Goal: Task Accomplishment & Management: Complete application form

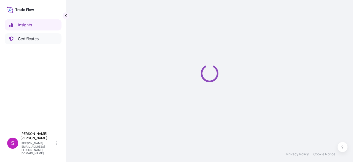
select select "2025"
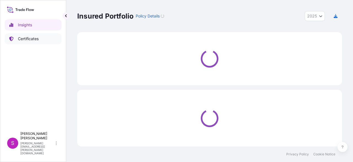
click at [29, 39] on p "Certificates" at bounding box center [28, 39] width 21 height 6
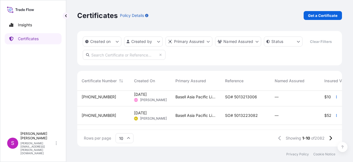
scroll to position [110, 0]
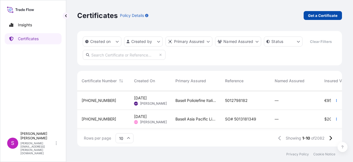
click at [322, 14] on p "Get a Certificate" at bounding box center [323, 16] width 30 height 6
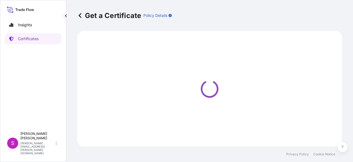
select select "Sea"
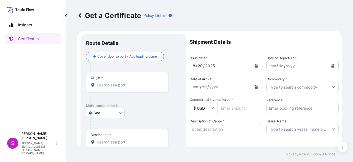
click at [108, 84] on input "Origin *" at bounding box center [129, 85] width 65 height 6
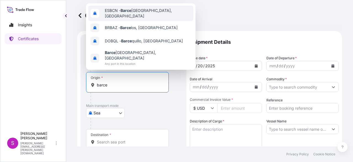
click at [141, 11] on span "ESBCN - [PERSON_NAME], [GEOGRAPHIC_DATA]" at bounding box center [148, 13] width 86 height 11
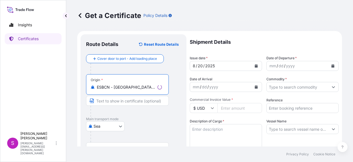
scroll to position [28, 0]
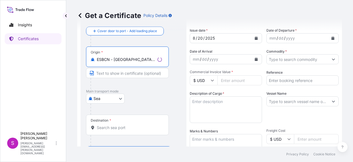
type input "ESBCN - [GEOGRAPHIC_DATA], [GEOGRAPHIC_DATA]"
click at [102, 125] on input "Destination *" at bounding box center [129, 128] width 65 height 6
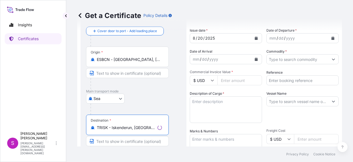
type input "TRISK - Iskenderun, [GEOGRAPHIC_DATA]"
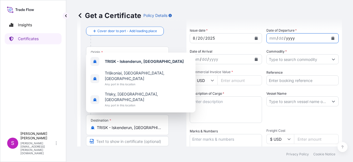
click at [286, 37] on div "yyyy" at bounding box center [291, 38] width 10 height 7
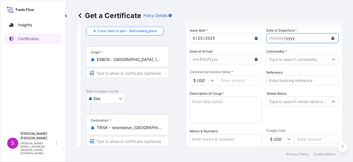
click at [331, 37] on button "Calendar" at bounding box center [333, 38] width 9 height 9
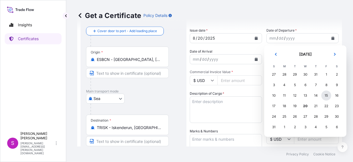
click at [328, 96] on div "15" at bounding box center [327, 95] width 10 height 10
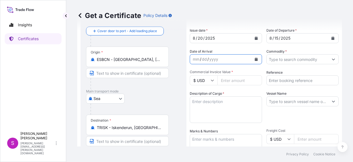
click at [255, 57] on icon "Calendar" at bounding box center [256, 58] width 3 height 3
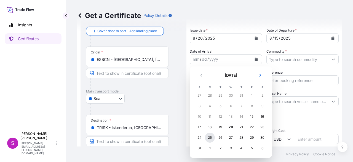
click at [210, 137] on div "25" at bounding box center [210, 137] width 10 height 10
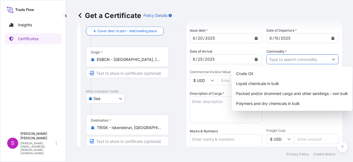
click at [294, 59] on input "Commodity *" at bounding box center [298, 59] width 62 height 10
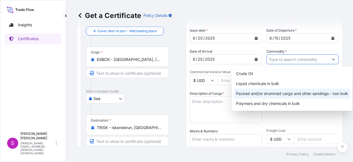
click at [265, 94] on div "Packed and/or drummed cargo and other sendings - non bulk" at bounding box center [292, 93] width 117 height 10
type input "Packed and/or drummed cargo and other sendings - non bulk"
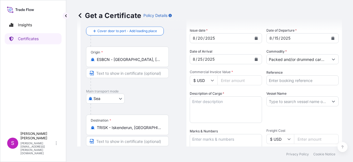
click at [211, 78] on input "$ USD" at bounding box center [204, 80] width 28 height 10
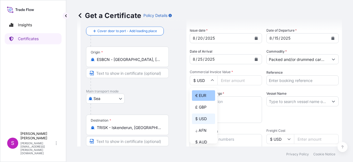
click at [201, 96] on div "€ EUR" at bounding box center [203, 95] width 23 height 10
type input "€ EUR"
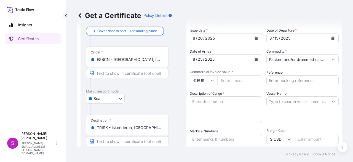
click at [243, 82] on input "Commercial Invoice Value *" at bounding box center [240, 80] width 45 height 10
type input "133650"
click at [297, 76] on input "Reference" at bounding box center [303, 80] width 72 height 10
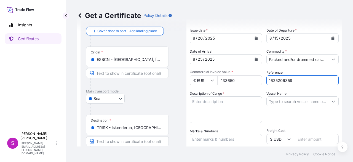
type input "1625206359"
click at [253, 105] on textarea "Description of Cargo *" at bounding box center [226, 109] width 72 height 27
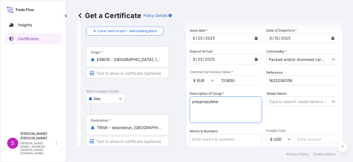
type textarea "polypropylene"
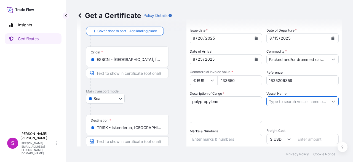
click at [296, 103] on input "Vessel Name" at bounding box center [298, 101] width 62 height 10
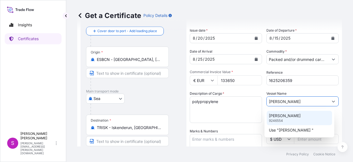
click at [298, 113] on p "[PERSON_NAME]" at bounding box center [285, 116] width 32 height 6
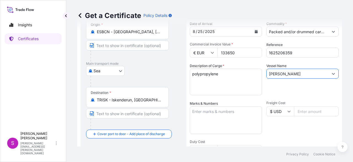
scroll to position [83, 0]
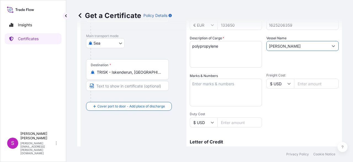
type input "[PERSON_NAME]"
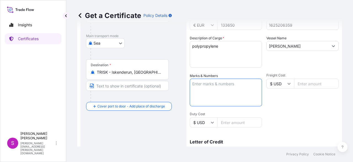
click at [225, 88] on textarea "Marks & Numbers" at bounding box center [226, 92] width 72 height 28
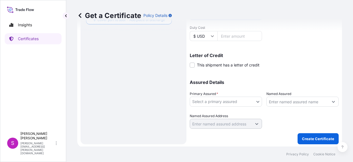
scroll to position [170, 0]
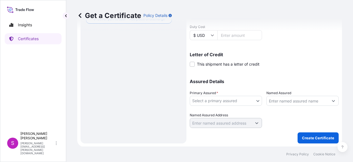
type textarea "6x40"
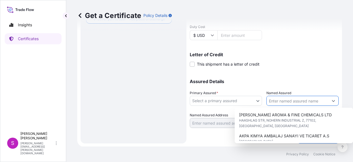
click at [313, 102] on input "Named Assured" at bounding box center [298, 101] width 62 height 10
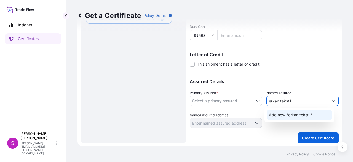
type input "erkan tekstil"
click at [223, 123] on input "Named Assured Address" at bounding box center [221, 123] width 62 height 10
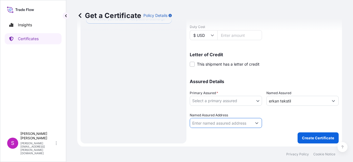
click at [256, 122] on icon "Show suggestions" at bounding box center [256, 122] width 3 height 3
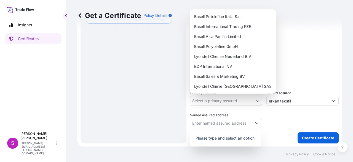
click at [237, 99] on body "0 options available. 1 option available. 0 options available. 1 option availabl…" at bounding box center [176, 81] width 353 height 162
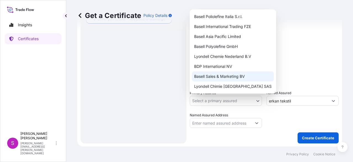
click at [226, 78] on div "Basell Sales & Marketing BV" at bounding box center [233, 76] width 82 height 10
select select "32164"
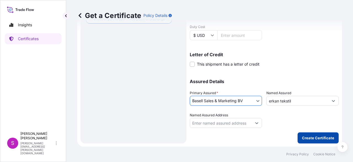
click at [325, 138] on p "Create Certificate" at bounding box center [318, 138] width 32 height 6
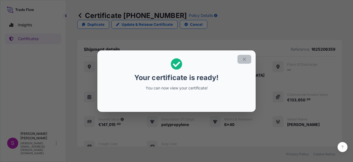
click at [247, 59] on icon "button" at bounding box center [244, 59] width 5 height 5
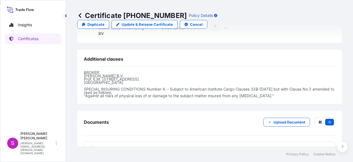
scroll to position [167, 0]
click at [92, 145] on icon at bounding box center [91, 148] width 5 height 6
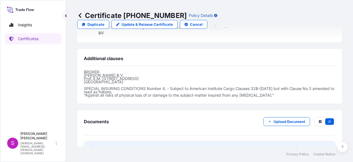
click at [93, 147] on text "PDF" at bounding box center [92, 148] width 4 height 2
